Goal: Book appointment/travel/reservation

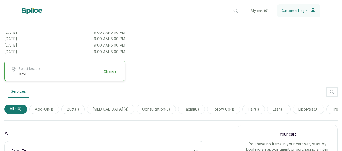
scroll to position [188, 0]
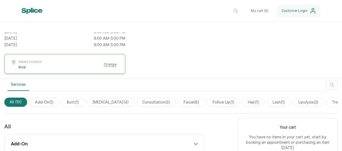
click at [110, 65] on button "Select location Ikoyi Change" at bounding box center [65, 64] width 108 height 10
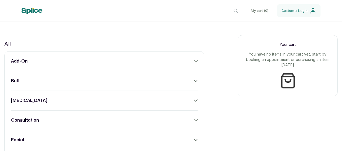
scroll to position [242, 0]
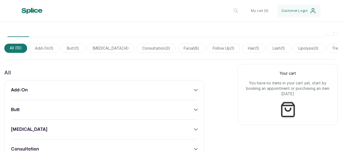
click at [192, 91] on div "add-on" at bounding box center [104, 90] width 187 height 6
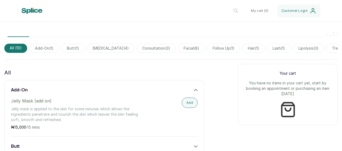
scroll to position [269, 0]
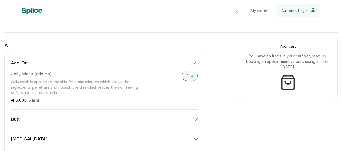
click at [194, 65] on icon at bounding box center [196, 63] width 4 height 4
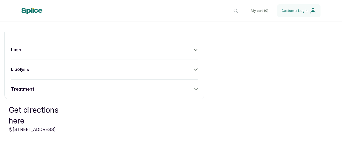
scroll to position [430, 0]
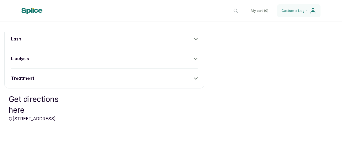
click at [194, 79] on icon at bounding box center [195, 78] width 3 height 2
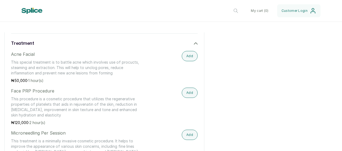
scroll to position [457, 0]
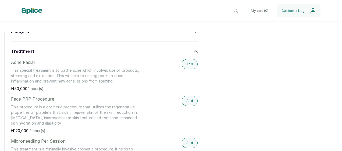
click at [194, 53] on icon at bounding box center [196, 51] width 4 height 4
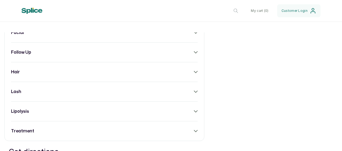
scroll to position [349, 0]
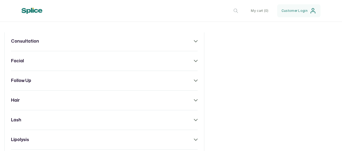
click at [194, 62] on icon at bounding box center [196, 61] width 4 height 4
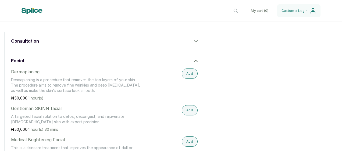
click at [194, 62] on icon at bounding box center [196, 61] width 4 height 4
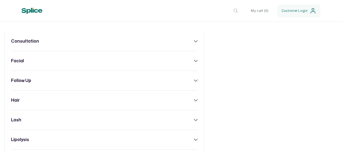
scroll to position [430, 0]
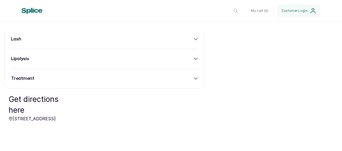
click at [195, 80] on icon at bounding box center [196, 78] width 4 height 4
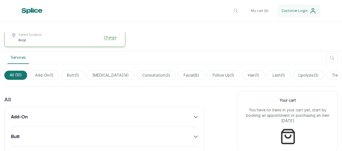
scroll to position [0, 30]
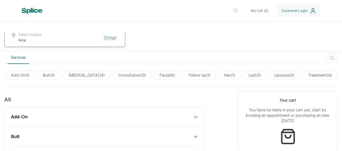
click at [315, 75] on span "treatment ( 4 )" at bounding box center [319, 74] width 35 height 9
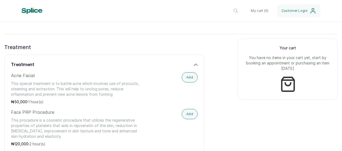
scroll to position [215, 0]
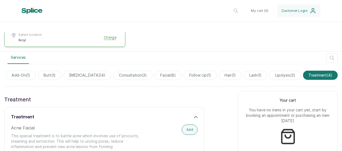
click at [158, 76] on span "facial ( 8 )" at bounding box center [168, 74] width 27 height 9
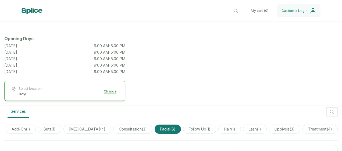
scroll to position [188, 0]
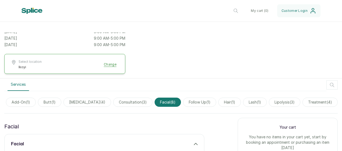
click at [84, 101] on span "chemical peel ( 4 )" at bounding box center [87, 101] width 48 height 9
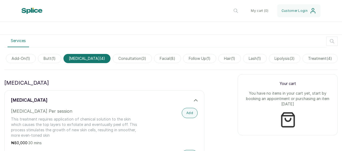
scroll to position [242, 0]
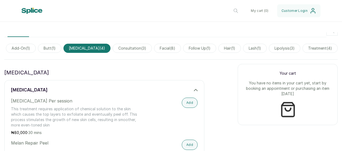
click at [163, 45] on span "facial ( 8 )" at bounding box center [167, 48] width 27 height 9
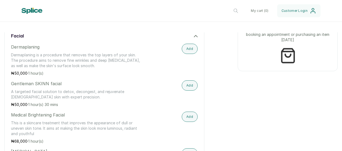
scroll to position [188, 0]
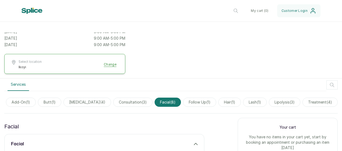
click at [16, 103] on span "add-on ( 1 )" at bounding box center [21, 101] width 30 height 9
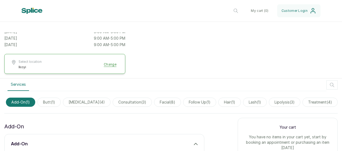
click at [37, 99] on span "butt ( 1 )" at bounding box center [48, 101] width 23 height 9
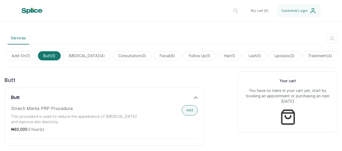
scroll to position [242, 0]
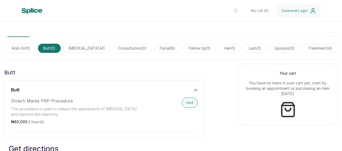
click at [82, 45] on span "chemical peel ( 4 )" at bounding box center [87, 48] width 48 height 9
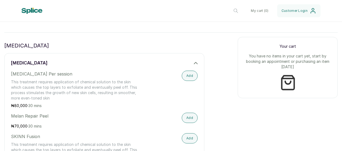
scroll to position [215, 0]
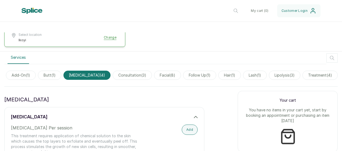
click at [113, 75] on span "consultation ( 3 )" at bounding box center [132, 74] width 39 height 9
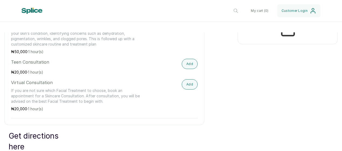
scroll to position [242, 0]
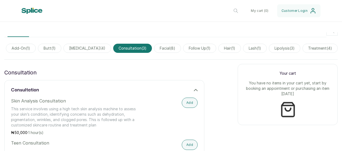
click at [164, 44] on span "facial ( 8 )" at bounding box center [167, 48] width 27 height 9
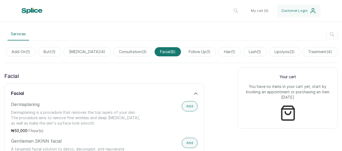
scroll to position [215, 0]
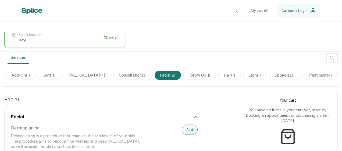
click at [196, 74] on span "follow up ( 1 )" at bounding box center [199, 74] width 33 height 9
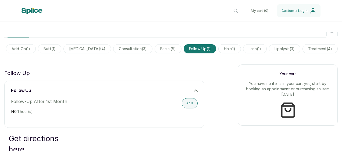
scroll to position [188, 0]
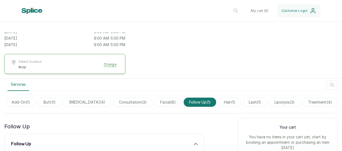
click at [218, 102] on span "hair ( 1 )" at bounding box center [229, 101] width 23 height 9
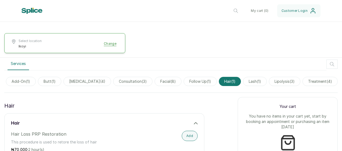
scroll to position [215, 0]
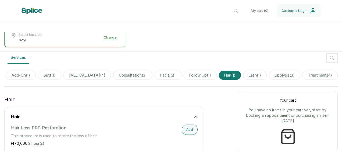
click at [252, 76] on span "lash ( 1 )" at bounding box center [255, 74] width 24 height 9
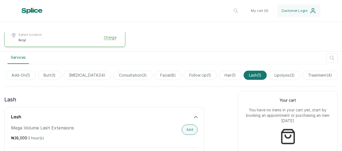
drag, startPoint x: 253, startPoint y: 76, endPoint x: 282, endPoint y: 73, distance: 29.2
click at [282, 73] on span "lipolysis ( 3 )" at bounding box center [284, 74] width 31 height 9
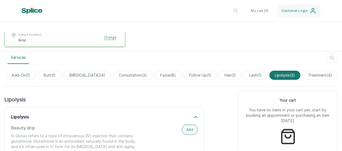
scroll to position [0, 0]
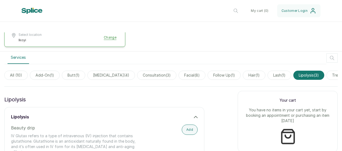
click at [142, 100] on div "lipolysis" at bounding box center [104, 99] width 200 height 9
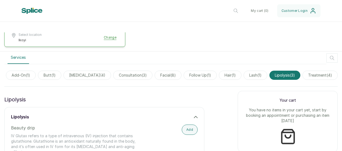
click at [311, 75] on span "treatment ( 4 )" at bounding box center [319, 74] width 35 height 9
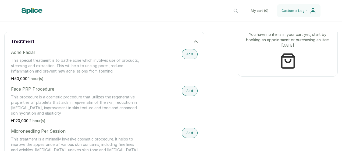
scroll to position [242, 0]
